Goal: Information Seeking & Learning: Learn about a topic

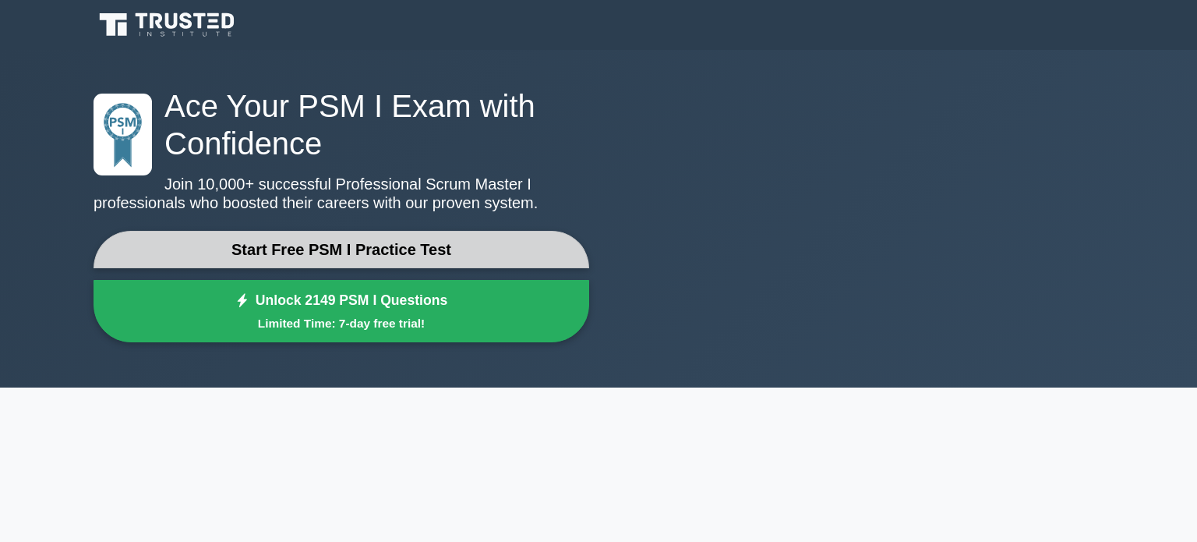
click at [384, 239] on link "Start Free PSM I Practice Test" at bounding box center [342, 249] width 496 height 37
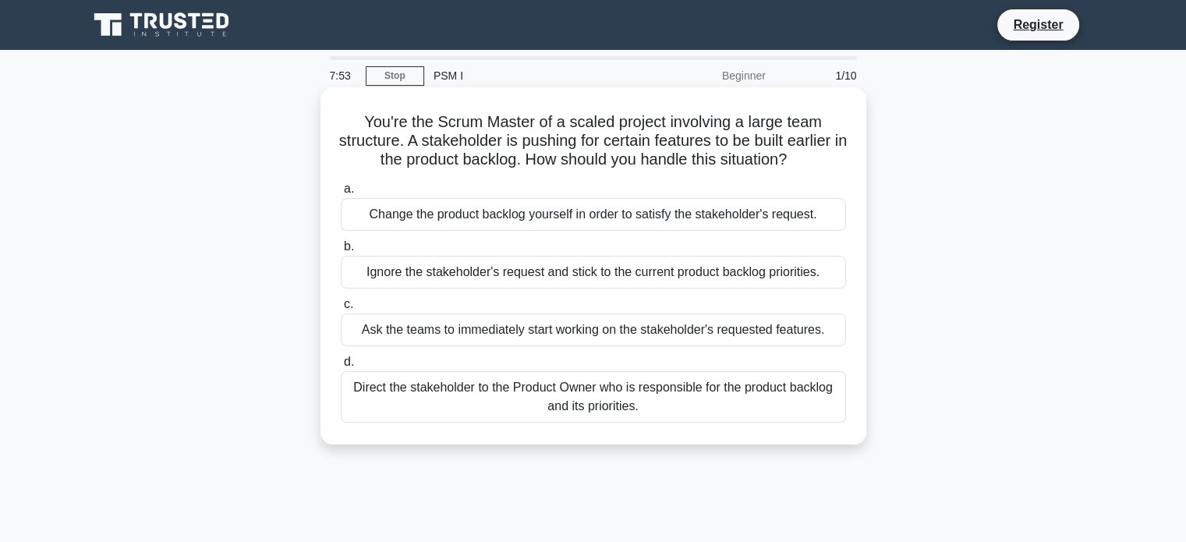
click at [557, 417] on div "Direct the stakeholder to the Product Owner who is responsible for the product …" at bounding box center [593, 396] width 505 height 51
click at [341, 367] on input "d. Direct the stakeholder to the Product Owner who is responsible for the produ…" at bounding box center [341, 362] width 0 height 10
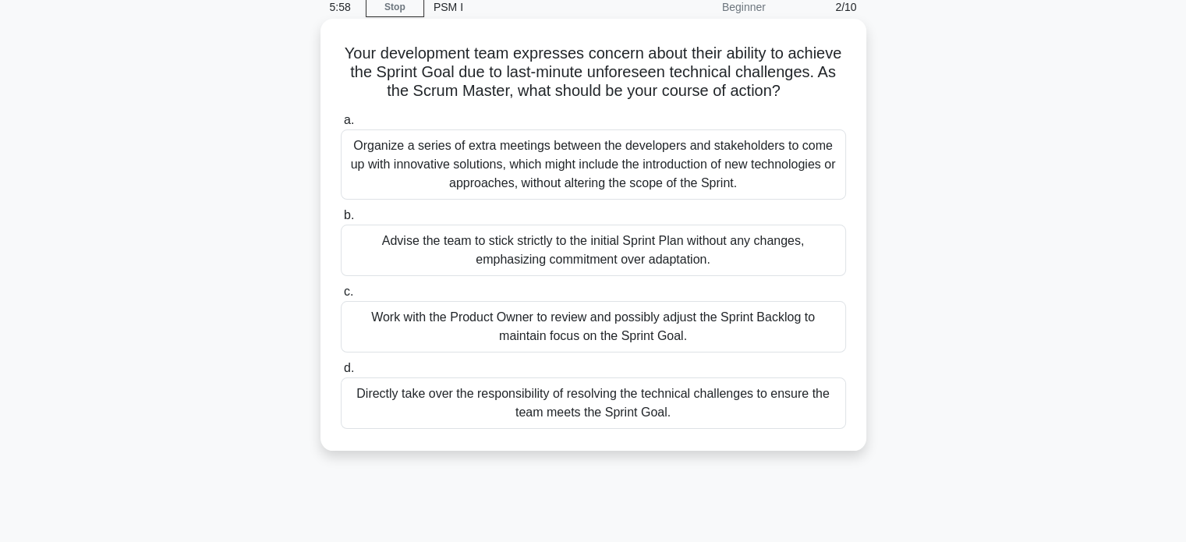
scroll to position [78, 0]
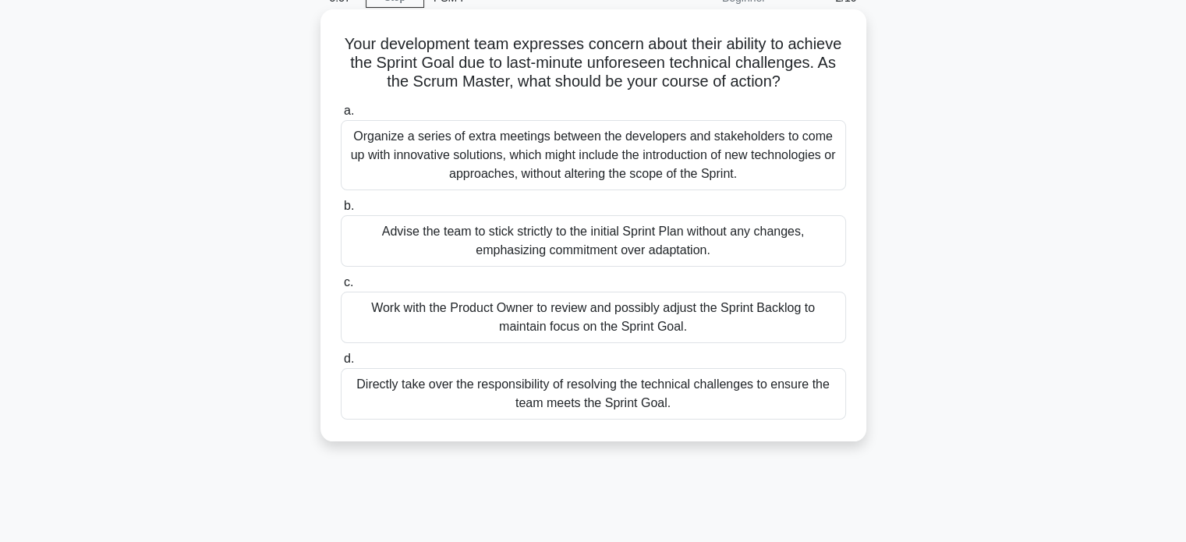
click at [597, 341] on div "Work with the Product Owner to review and possibly adjust the Sprint Backlog to…" at bounding box center [593, 317] width 505 height 51
click at [341, 288] on input "c. Work with the Product Owner to review and possibly adjust the Sprint Backlog…" at bounding box center [341, 282] width 0 height 10
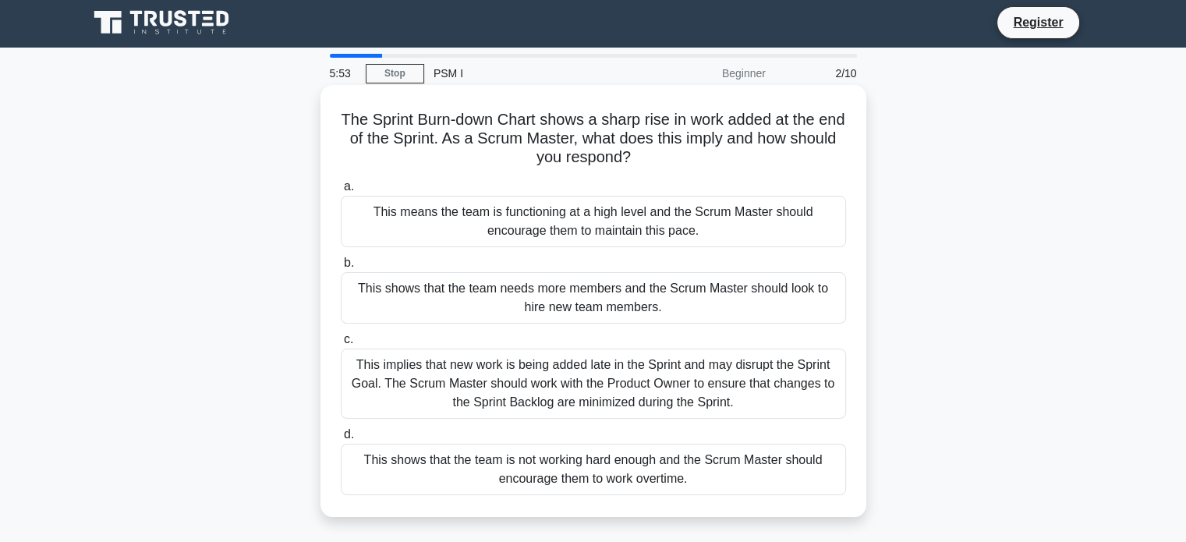
scroll to position [0, 0]
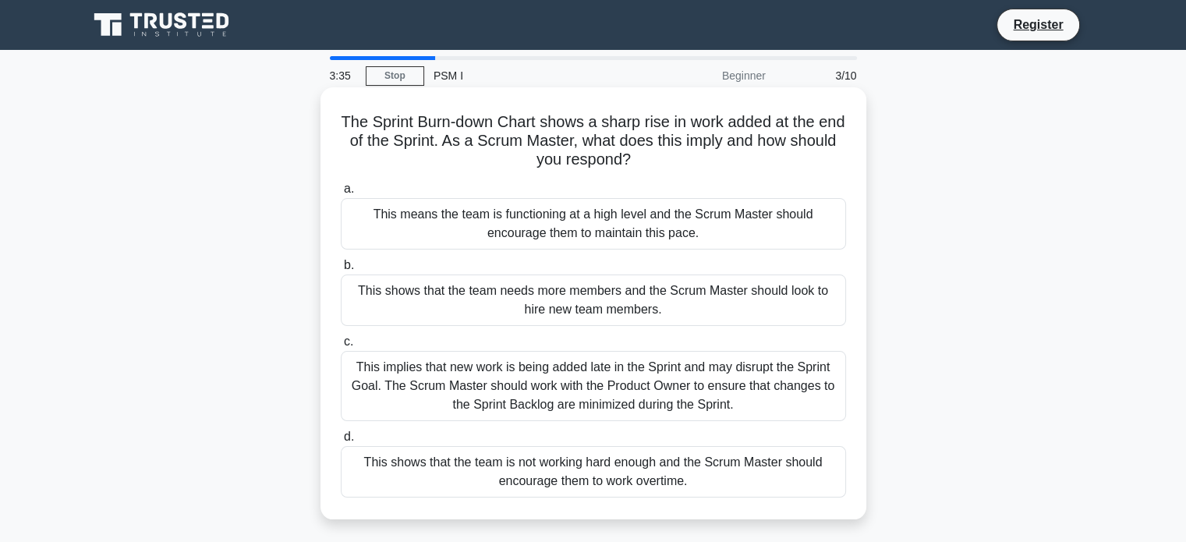
click at [564, 386] on div "This implies that new work is being added late in the Sprint and may disrupt th…" at bounding box center [593, 386] width 505 height 70
click at [341, 347] on input "c. This implies that new work is being added late in the Sprint and may disrupt…" at bounding box center [341, 342] width 0 height 10
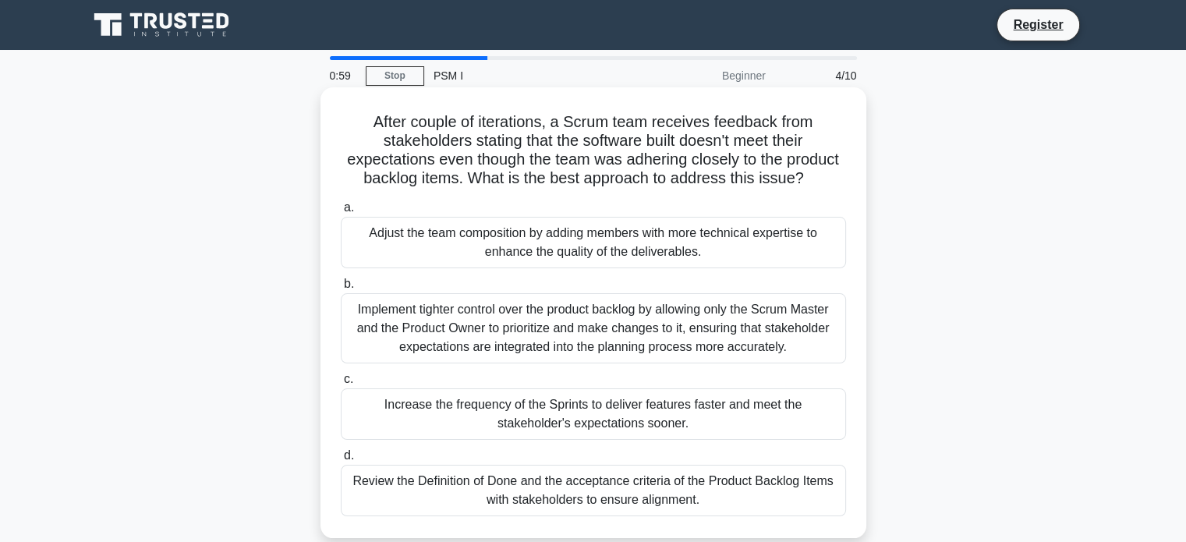
click at [402, 398] on div "Increase the frequency of the Sprints to deliver features faster and meet the s…" at bounding box center [593, 413] width 505 height 51
click at [341, 384] on input "c. Increase the frequency of the Sprints to deliver features faster and meet th…" at bounding box center [341, 379] width 0 height 10
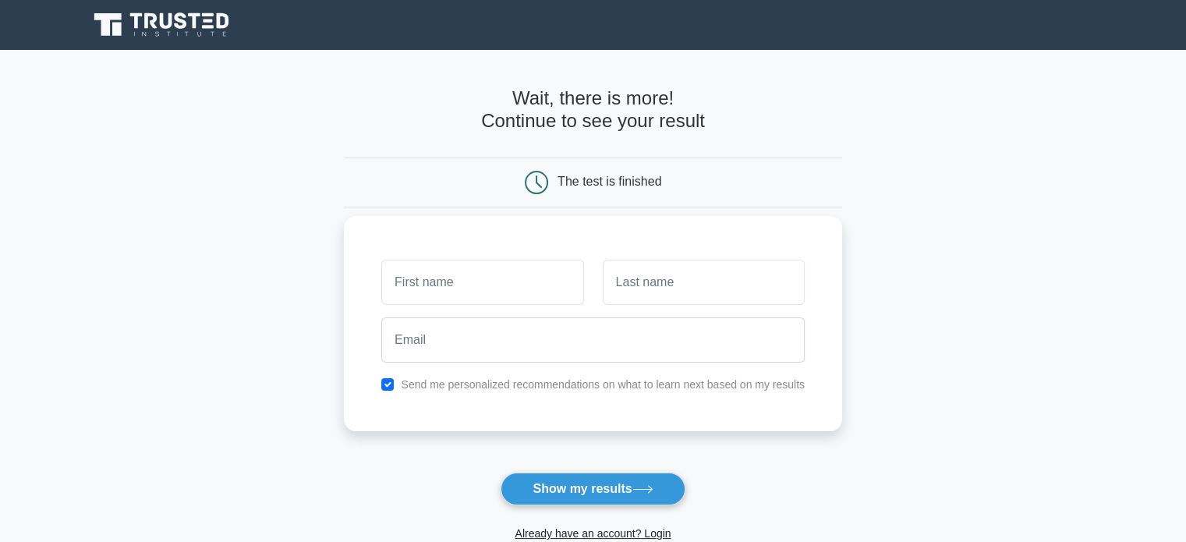
click at [461, 279] on input "text" at bounding box center [482, 282] width 202 height 45
type input "[PERSON_NAME]"
click at [613, 270] on input "text" at bounding box center [703, 282] width 202 height 45
type input "halim"
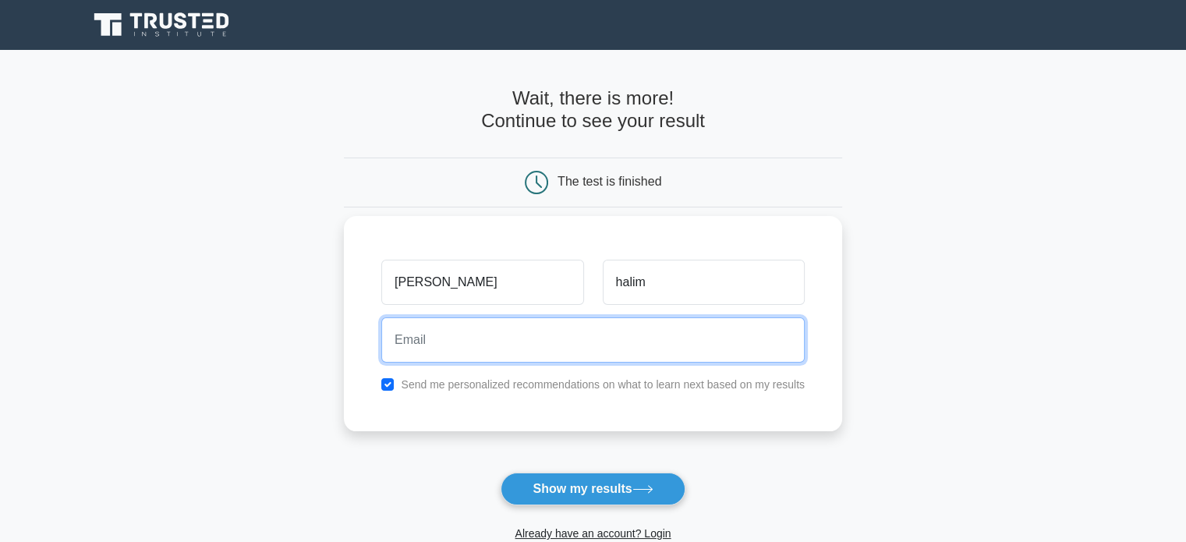
click at [558, 323] on input "email" at bounding box center [592, 339] width 423 height 45
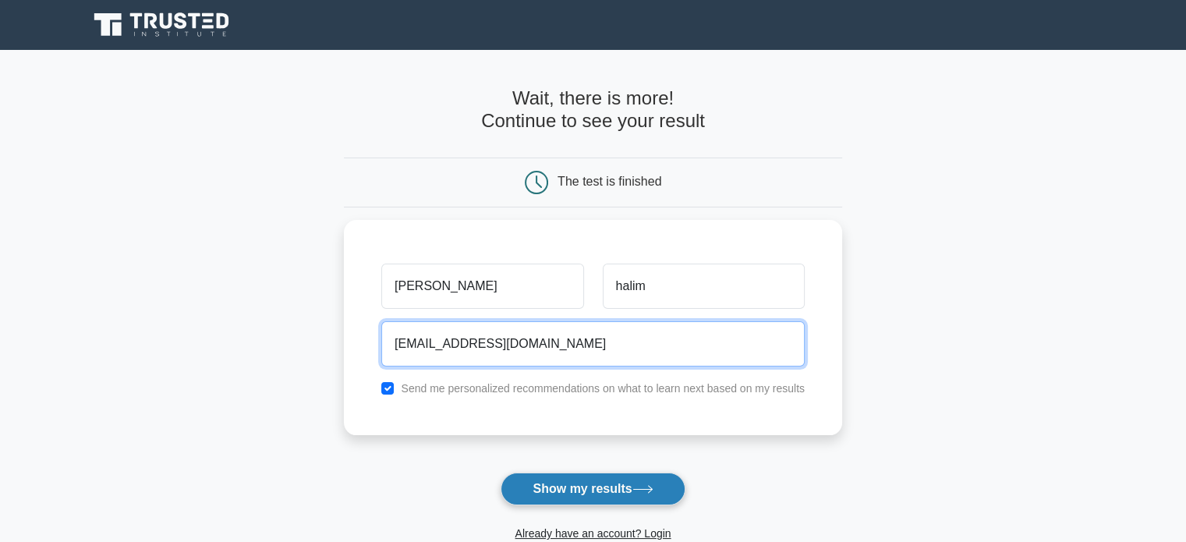
type input "[EMAIL_ADDRESS][DOMAIN_NAME]"
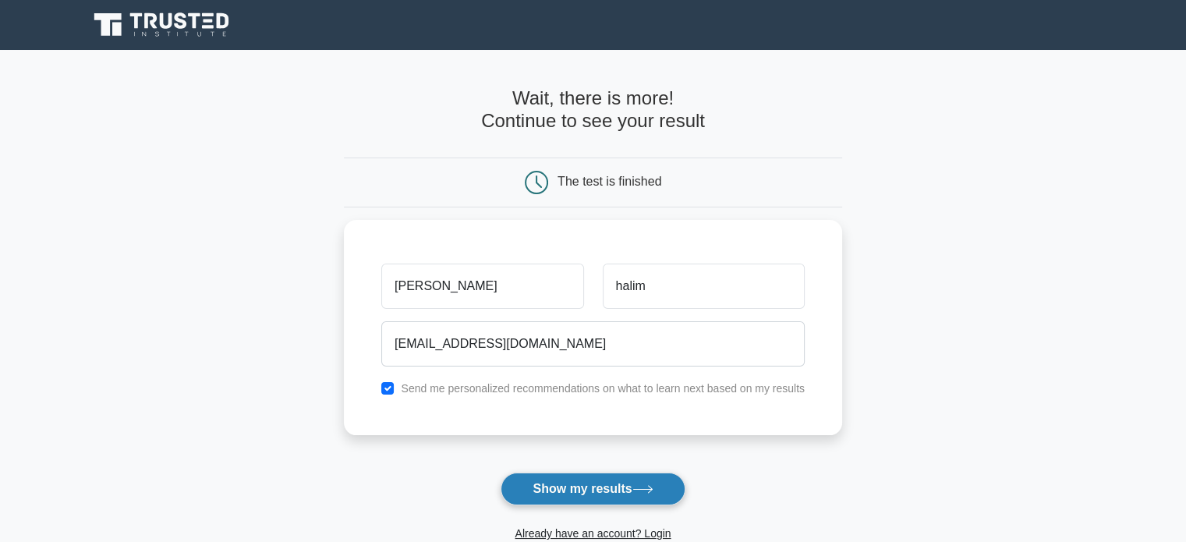
click at [580, 477] on button "Show my results" at bounding box center [592, 488] width 184 height 33
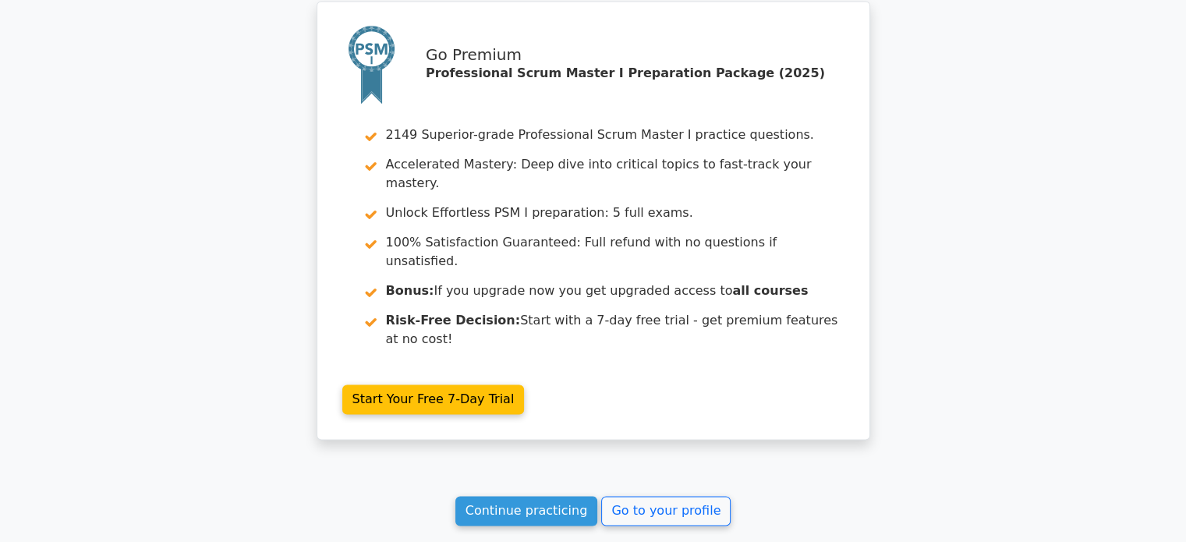
scroll to position [2270, 0]
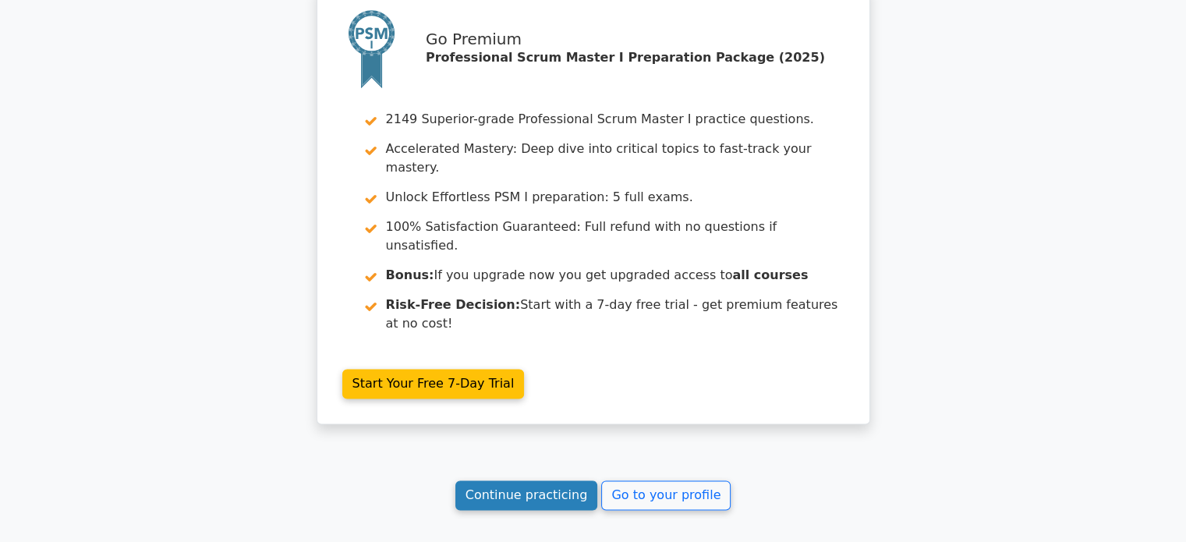
click at [539, 480] on link "Continue practicing" at bounding box center [526, 495] width 143 height 30
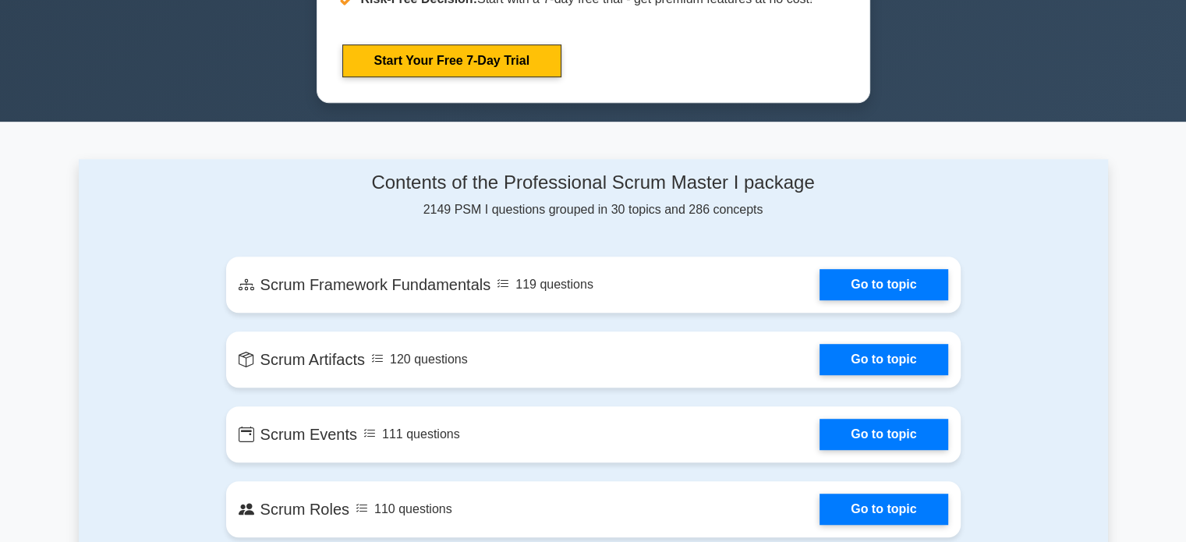
scroll to position [935, 0]
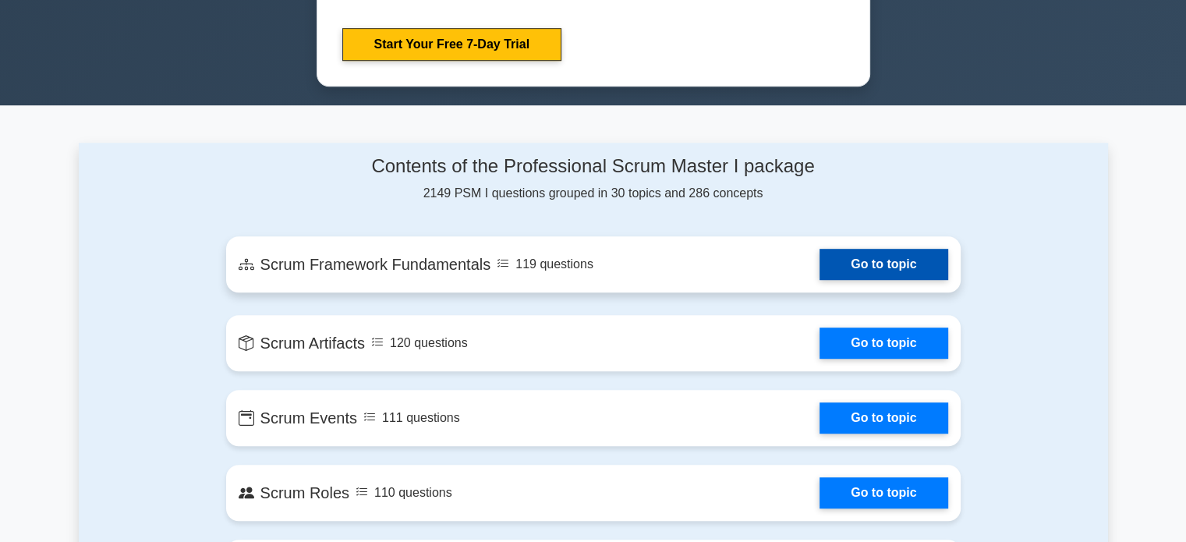
click at [839, 261] on link "Go to topic" at bounding box center [883, 264] width 128 height 31
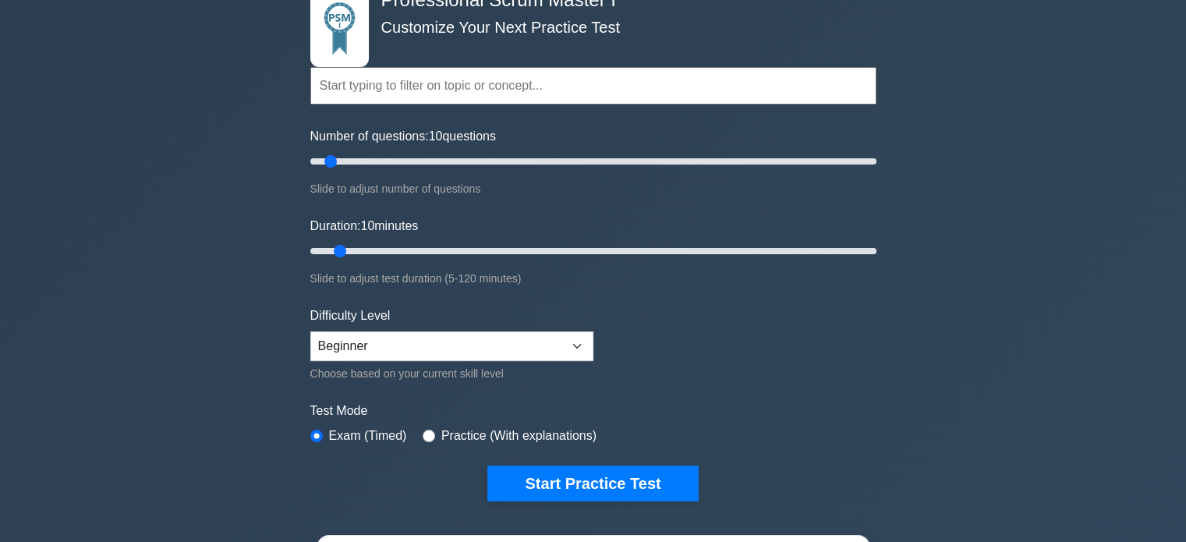
scroll to position [0, 0]
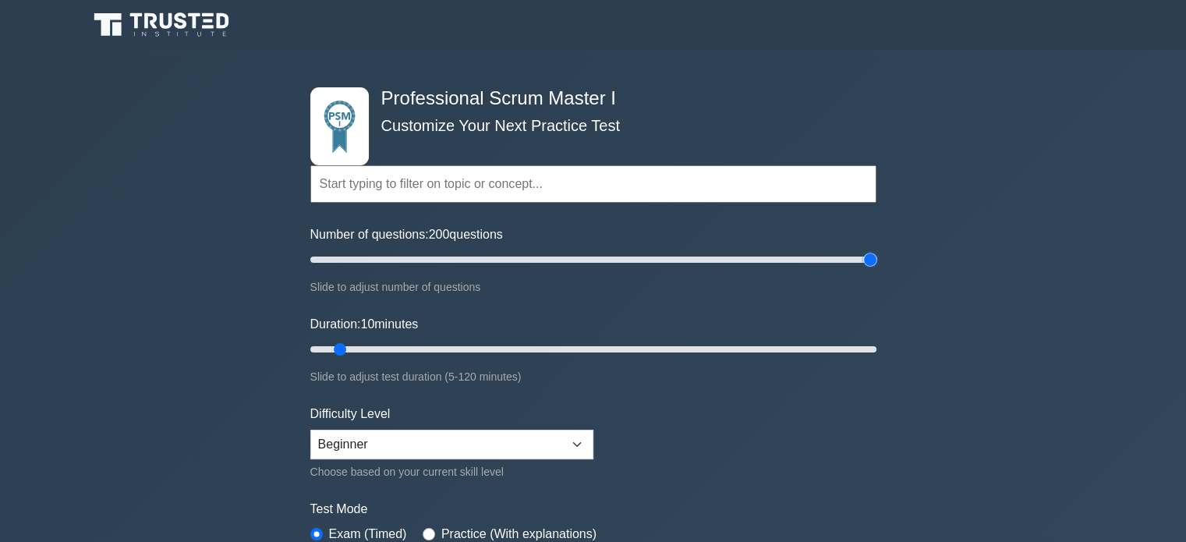
drag, startPoint x: 334, startPoint y: 258, endPoint x: 913, endPoint y: 248, distance: 579.2
type input "200"
click at [876, 250] on input "Number of questions: 200 questions" at bounding box center [593, 259] width 566 height 19
drag, startPoint x: 339, startPoint y: 346, endPoint x: 948, endPoint y: 321, distance: 609.2
type input "120"
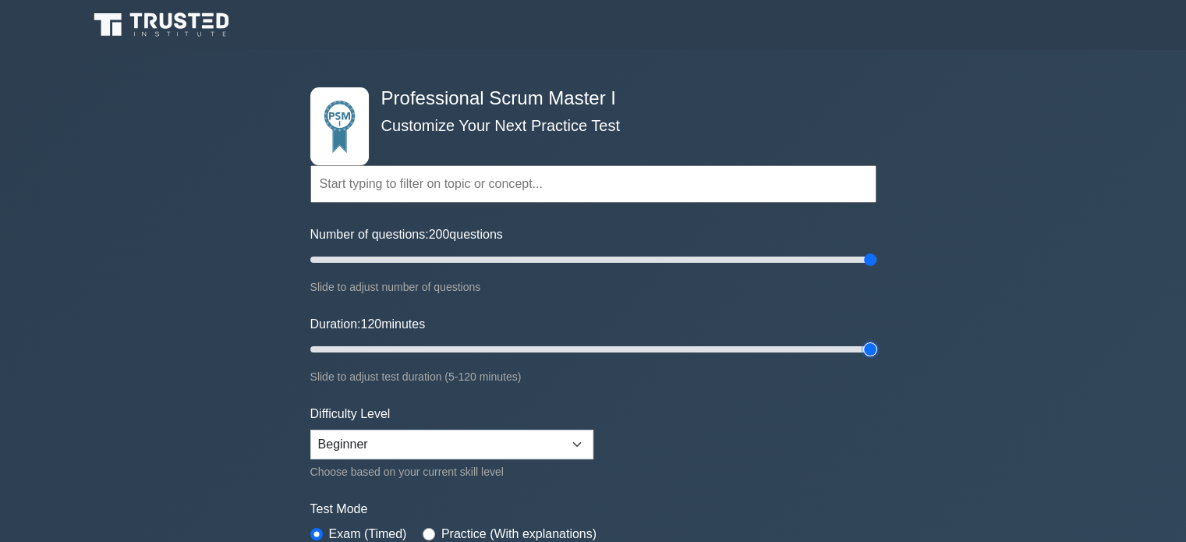
click at [876, 340] on input "Duration: 120 minutes" at bounding box center [593, 349] width 566 height 19
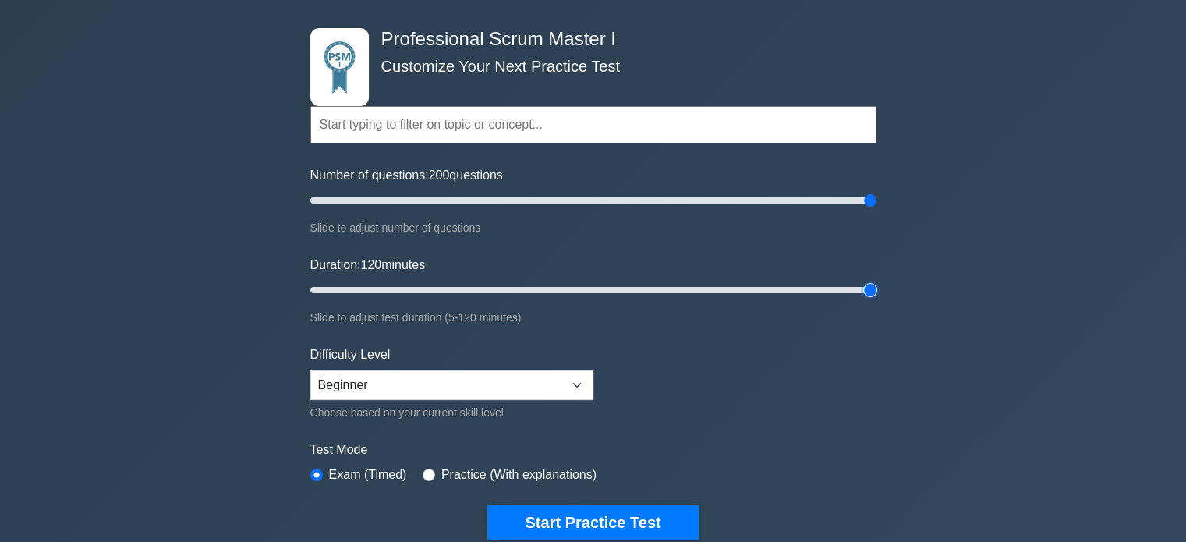
scroll to position [312, 0]
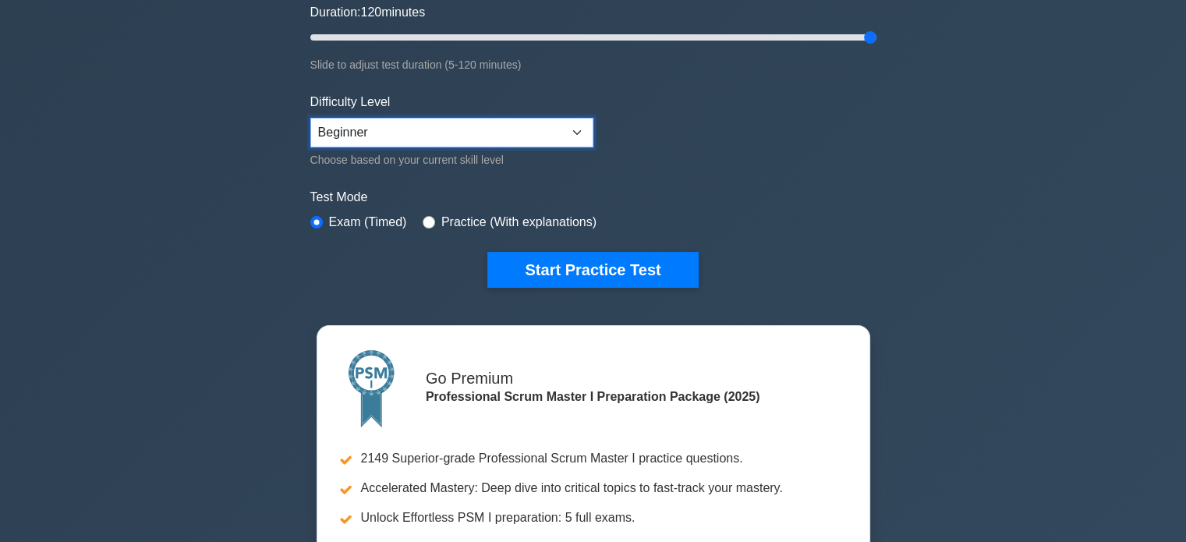
click at [574, 127] on select "Beginner Intermediate Expert" at bounding box center [451, 133] width 283 height 30
select select "expert"
click at [310, 118] on select "Beginner Intermediate Expert" at bounding box center [451, 133] width 283 height 30
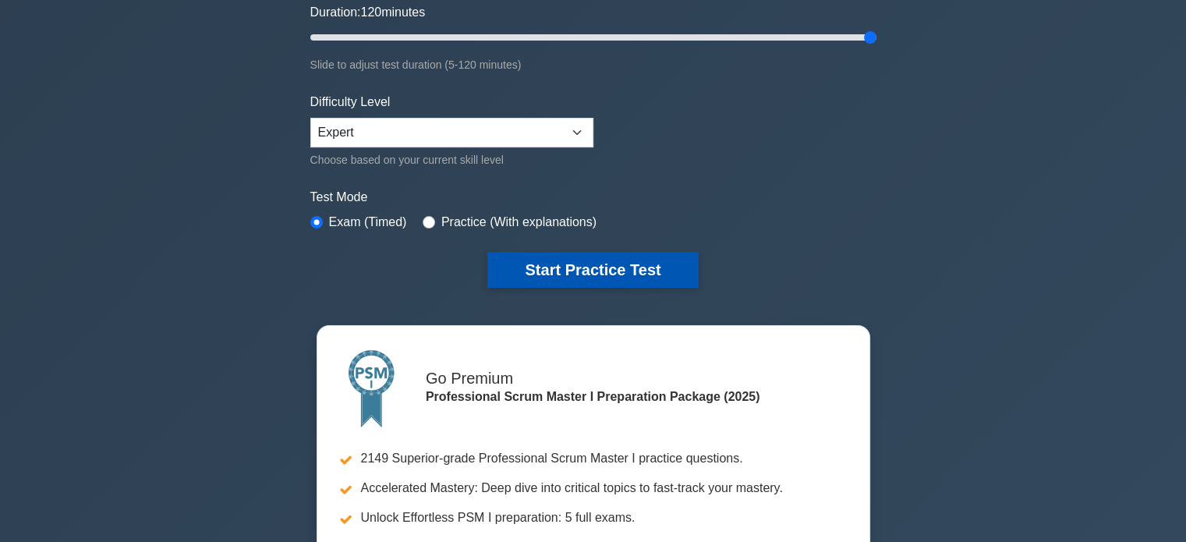
click at [547, 263] on button "Start Practice Test" at bounding box center [592, 270] width 210 height 36
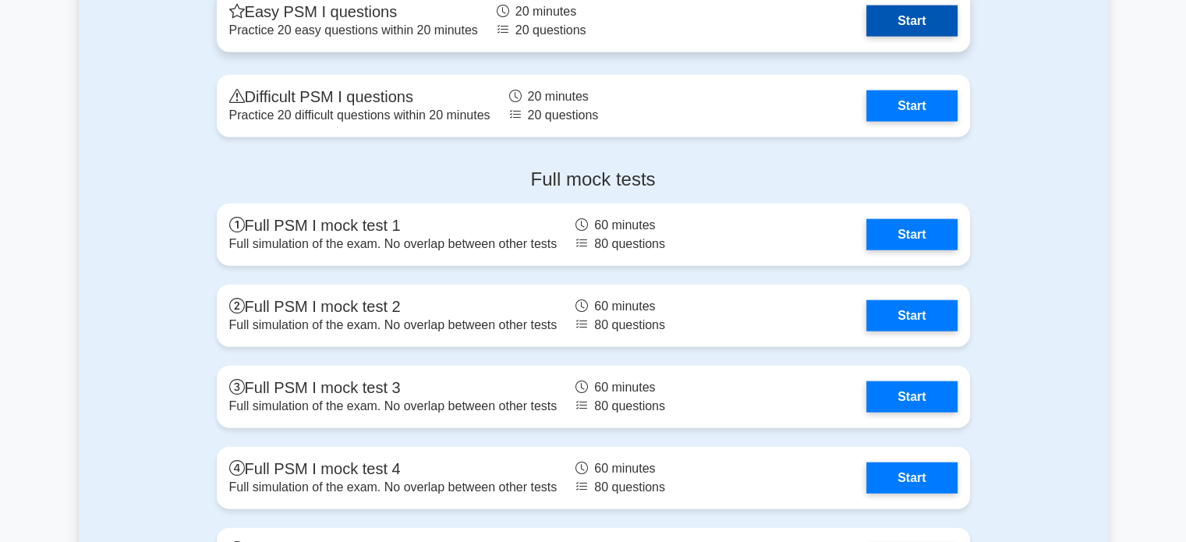
scroll to position [3897, 0]
